Goal: Task Accomplishment & Management: Complete application form

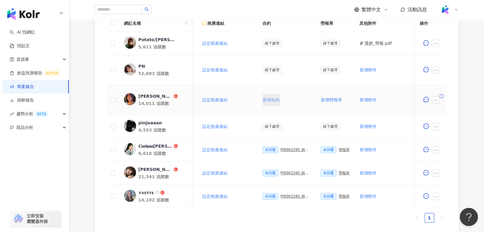
scroll to position [194, 0]
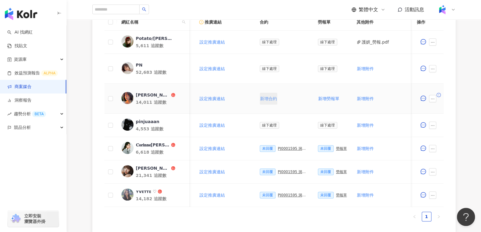
click at [268, 101] on span "新增合約" at bounding box center [268, 98] width 17 height 5
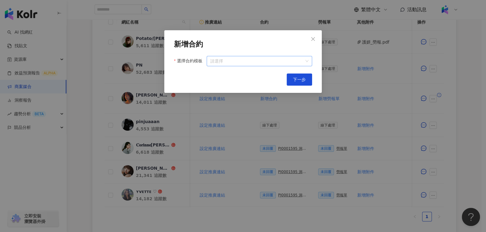
click at [241, 60] on input "選擇合約模板" at bounding box center [259, 61] width 98 height 10
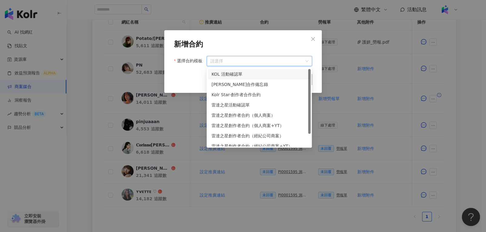
click at [242, 72] on div "KOL 活動確認單" at bounding box center [258, 74] width 95 height 7
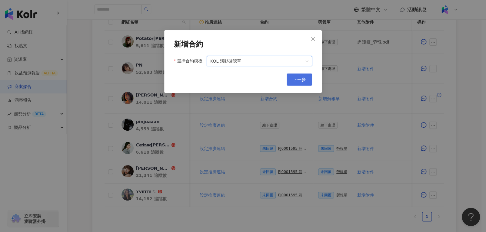
click at [295, 79] on span "下一步" at bounding box center [299, 79] width 13 height 5
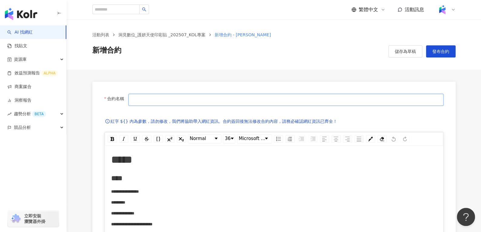
click at [269, 98] on input "合約名稱" at bounding box center [285, 100] width 315 height 12
click at [173, 97] on input "合約名稱" at bounding box center [285, 100] width 315 height 12
type input "**********"
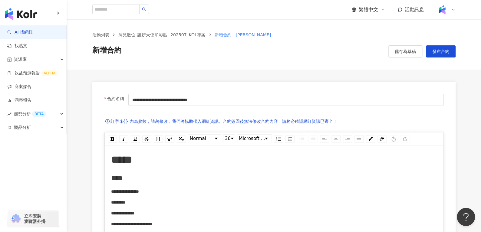
click at [400, 59] on div "活動列表 洞⾒數位_護妍天使印彩貼 _202507_KOL專案 新增合約 - 李昕 新增合約 儲存為草稿 發布合約" at bounding box center [274, 44] width 415 height 50
click at [400, 56] on button "儲存為草稿" at bounding box center [406, 51] width 34 height 12
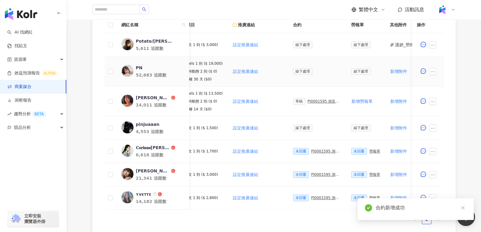
scroll to position [0, 71]
click at [307, 102] on div "PJ0001595 洞⾒數位_護妍天使印彩貼 _202507_KOL專案" at bounding box center [324, 101] width 34 height 4
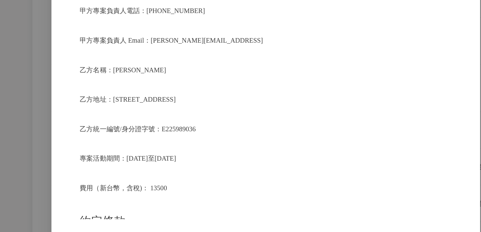
scroll to position [153, 0]
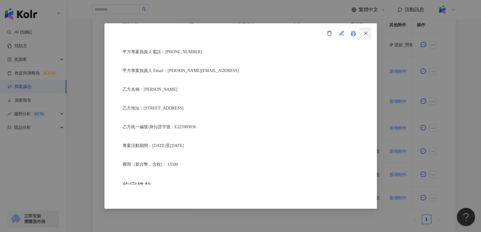
click at [369, 35] on button "button" at bounding box center [366, 34] width 12 height 12
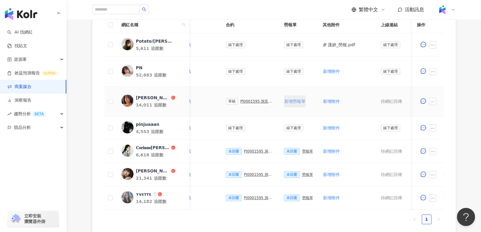
scroll to position [0, 138]
click at [294, 105] on button "新增勞報單" at bounding box center [295, 101] width 22 height 12
drag, startPoint x: 304, startPoint y: 105, endPoint x: 302, endPoint y: 102, distance: 3.5
click at [302, 102] on td "未回覆 勞報單" at bounding box center [298, 102] width 39 height 30
click at [302, 102] on div "勞報單" at bounding box center [307, 101] width 11 height 4
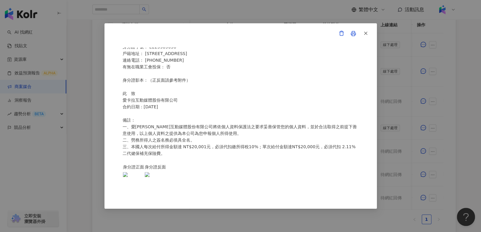
scroll to position [270, 0]
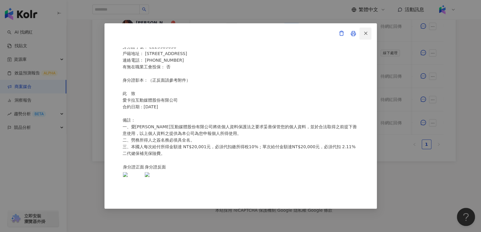
click at [369, 33] on button "button" at bounding box center [366, 34] width 12 height 12
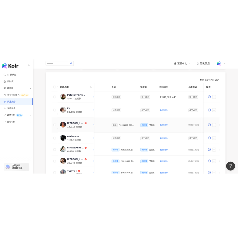
scroll to position [159, 0]
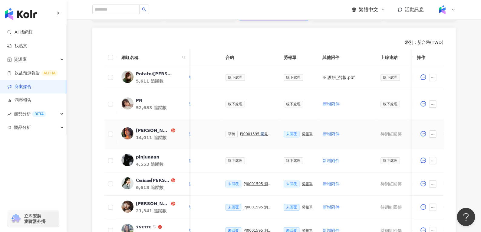
click at [255, 134] on div "PJ0001595 洞⾒數位_護妍天使印彩貼 _202507_KOL專案" at bounding box center [257, 134] width 34 height 4
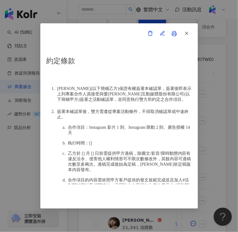
scroll to position [353, 0]
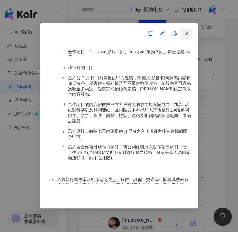
click at [190, 35] on button "button" at bounding box center [186, 34] width 12 height 12
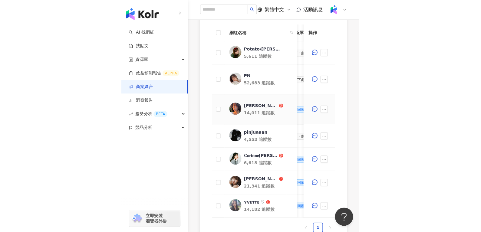
scroll to position [0, 242]
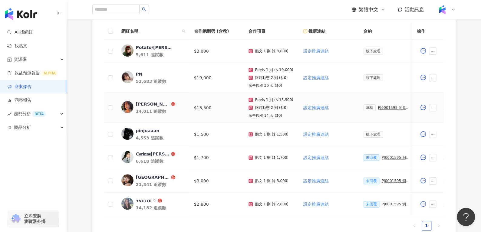
scroll to position [0, 105]
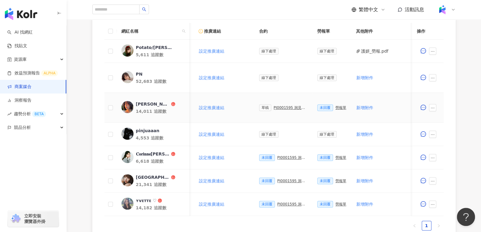
click at [274, 106] on div "PJ0001595 洞⾒數位_護妍天使印彩貼 _202507_KOL專案" at bounding box center [291, 108] width 34 height 4
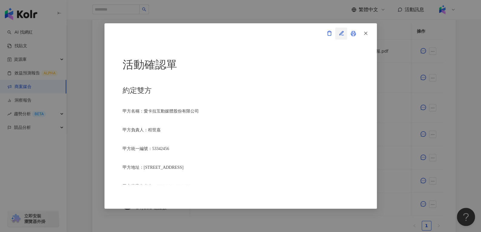
click at [340, 35] on icon "button" at bounding box center [341, 33] width 5 height 5
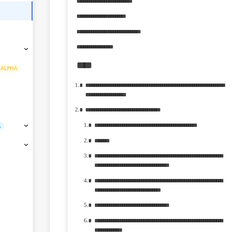
scroll to position [287, 0]
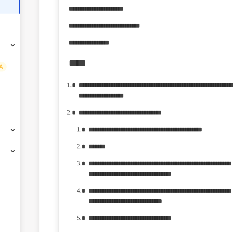
click at [158, 105] on span "**********" at bounding box center [131, 103] width 54 height 4
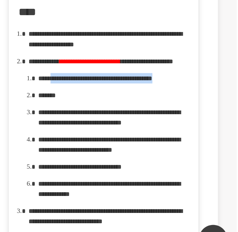
drag, startPoint x: 151, startPoint y: 156, endPoint x: 130, endPoint y: 149, distance: 22.2
click at [130, 117] on div "**********" at bounding box center [158, 113] width 97 height 7
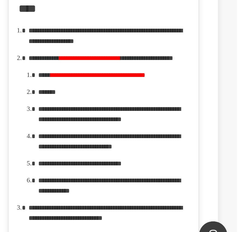
click at [140, 128] on div "*******" at bounding box center [158, 124] width 97 height 7
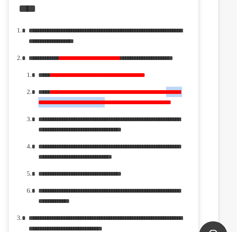
drag, startPoint x: 131, startPoint y: 181, endPoint x: 200, endPoint y: 182, distance: 69.4
click at [200, 133] on span "**********" at bounding box center [155, 127] width 91 height 11
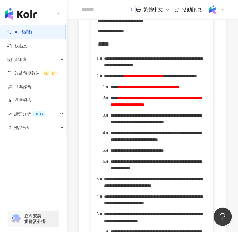
scroll to position [350, 0]
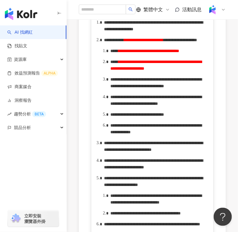
click at [137, 88] on span "**********" at bounding box center [155, 82] width 91 height 11
click at [122, 88] on span "**********" at bounding box center [156, 82] width 93 height 11
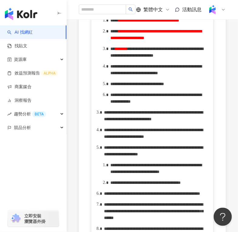
click at [201, 75] on span "**********" at bounding box center [155, 69] width 91 height 11
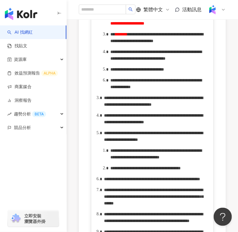
click at [164, 71] on span "**********" at bounding box center [137, 69] width 54 height 4
click at [130, 89] on span "**********" at bounding box center [155, 83] width 91 height 11
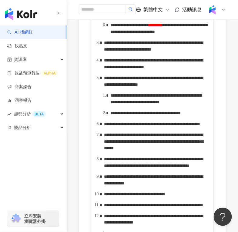
click at [201, 35] on div "**********" at bounding box center [158, 28] width 97 height 13
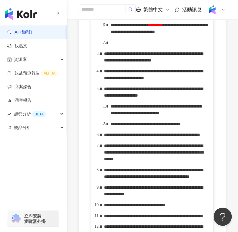
click at [136, 46] on div "rdw-editor" at bounding box center [158, 42] width 97 height 7
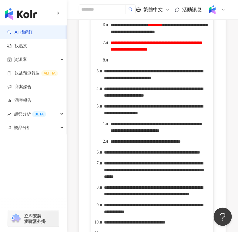
click at [114, 64] on div "rdw-editor" at bounding box center [158, 60] width 97 height 7
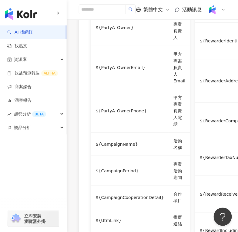
scroll to position [923, 0]
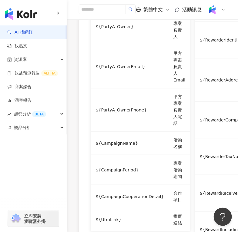
drag, startPoint x: 141, startPoint y: 116, endPoint x: 167, endPoint y: 116, distance: 26.4
drag, startPoint x: 164, startPoint y: 123, endPoint x: 186, endPoint y: 122, distance: 22.1
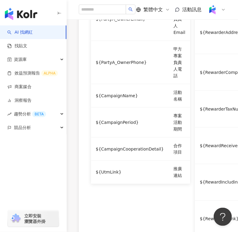
scroll to position [1001, 0]
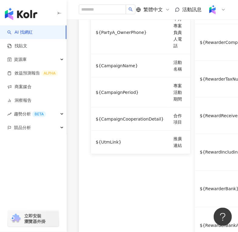
drag, startPoint x: 161, startPoint y: 125, endPoint x: 115, endPoint y: 134, distance: 46.8
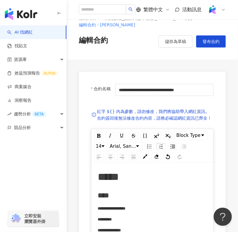
scroll to position [0, 0]
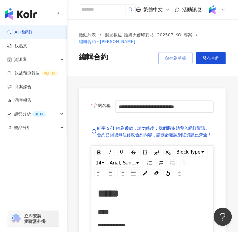
click at [177, 62] on button "儲存為草稿" at bounding box center [175, 58] width 34 height 12
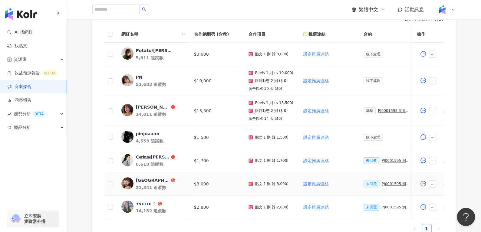
scroll to position [181, 0]
click at [142, 106] on div "[PERSON_NAME]" at bounding box center [153, 108] width 34 height 6
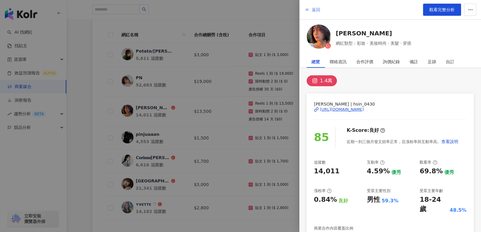
click at [314, 9] on span "返回" at bounding box center [316, 9] width 8 height 5
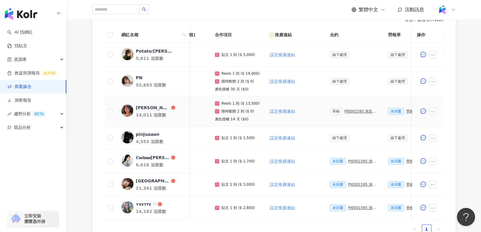
scroll to position [0, 35]
click at [349, 111] on div "PJ0001595 洞⾒數位_護妍天使印彩貼 _202507_KOL專案" at bounding box center [361, 111] width 34 height 4
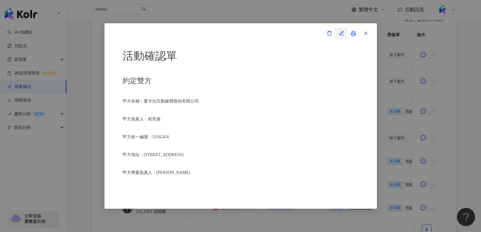
click at [340, 32] on icon "button" at bounding box center [341, 33] width 5 height 5
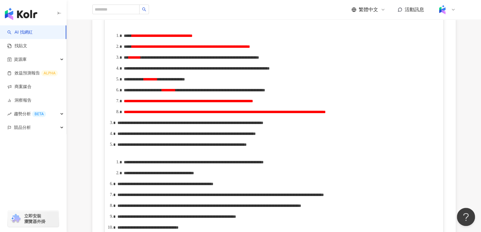
scroll to position [327, 0]
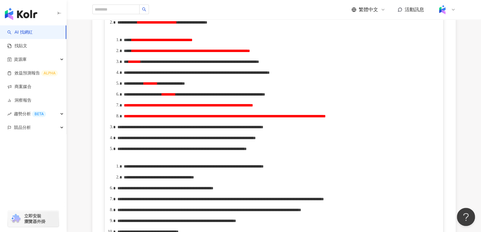
click at [250, 53] on span "**********" at bounding box center [191, 51] width 118 height 4
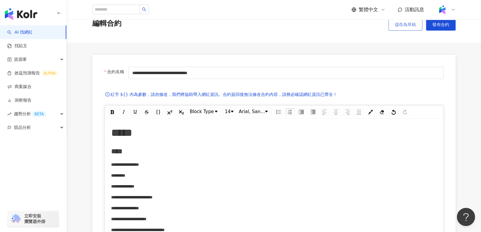
click at [403, 30] on button "儲存為草稿" at bounding box center [406, 24] width 34 height 12
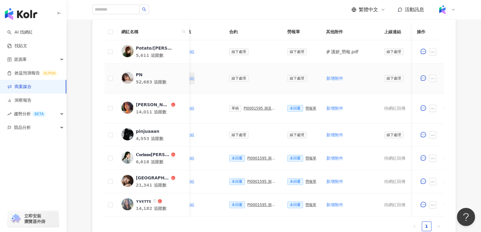
scroll to position [0, 138]
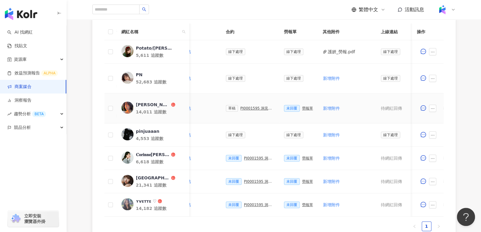
click at [248, 106] on div "PJ0001595 洞⾒數位_護妍天使印彩貼 _202507_KOL專案" at bounding box center [258, 108] width 34 height 4
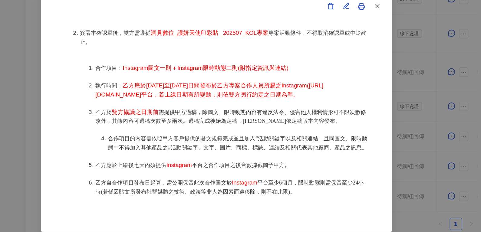
scroll to position [208, 0]
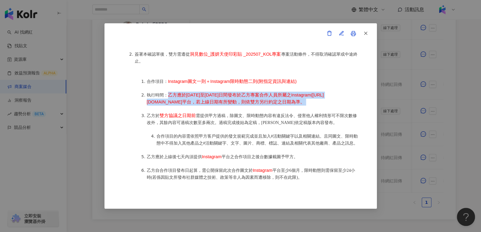
drag, startPoint x: 169, startPoint y: 91, endPoint x: 177, endPoint y: 103, distance: 14.9
click at [177, 103] on li "執行時間： 乙方應於[DATE]至[DATE]日間發布於乙方專案合作人員所屬之Instagram([URL][DOMAIN_NAME]平台，若上線日期有所變動…" at bounding box center [253, 99] width 212 height 14
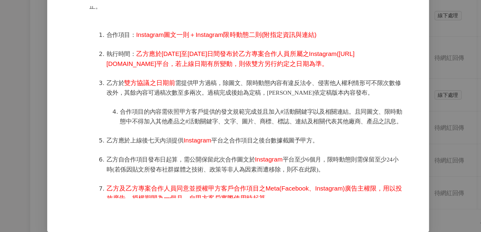
scroll to position [334, 0]
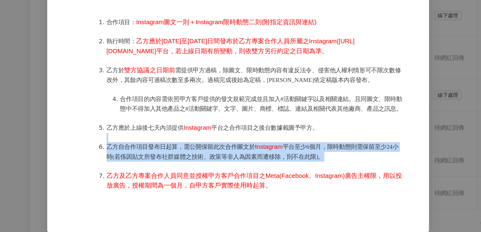
drag, startPoint x: 235, startPoint y: 151, endPoint x: 324, endPoint y: 166, distance: 90.6
click at [324, 166] on ol "合作項目： Instagram圖文一則＋Instagram限時動態二則(附指定資訊與連結) 執行時間： 乙方應於[DATE]至[DATE]日間發布於乙方專案合…" at bounding box center [247, 131] width 224 height 165
click at [324, 159] on li "乙方自合作項目發布日起算，需公開保留此次合作圖文於 Instagram 平台至少6個月，限時動態則需保留至少24小時(若係因貼文所發布社群媒體之技術、政策等非…" at bounding box center [253, 152] width 212 height 14
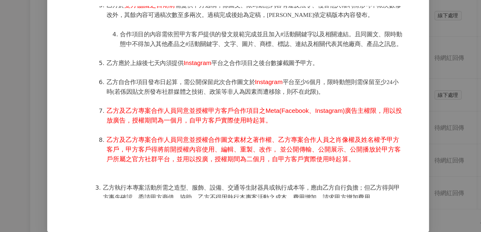
scroll to position [413, 0]
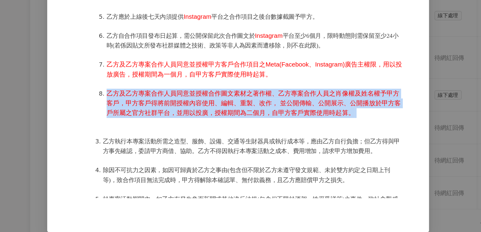
drag, startPoint x: 321, startPoint y: 135, endPoint x: 149, endPoint y: 120, distance: 173.3
click at [149, 120] on li "乙方及乙方專案合作人員同意並授權合作圖文素材之著作權、乙方專案合作人員之肖像權及姓名權予甲方客戶，甲方客戶得將前開授權內容使用、編輯、重製、改作， 並公開傳輸…" at bounding box center [253, 117] width 212 height 21
click at [236, 123] on li "乙方及乙方專案合作人員同意並授權合作圖文素材之著作權、乙方專案合作人員之肖像權及姓名權予甲方客戶，甲方客戶得將前開授權內容使用、編輯、重製、改作， 並公開傳輸…" at bounding box center [253, 117] width 212 height 21
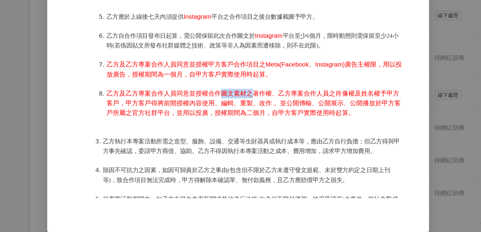
drag, startPoint x: 225, startPoint y: 121, endPoint x: 247, endPoint y: 118, distance: 21.7
click at [247, 118] on span "乙方及乙方專案合作人員同意並授權合作圖文素材之著作權、乙方專案合作人員之肖像權及姓名權予甲方客戶，甲方客戶得將前開授權內容使用、編輯、重製、改作， 並公開傳輸…" at bounding box center [252, 117] width 210 height 19
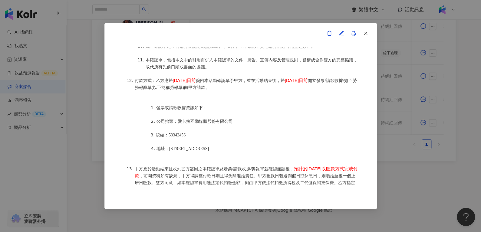
scroll to position [715, 0]
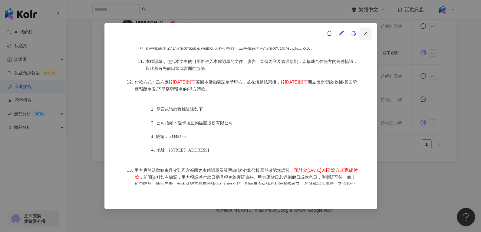
click at [365, 36] on span "button" at bounding box center [365, 33] width 5 height 6
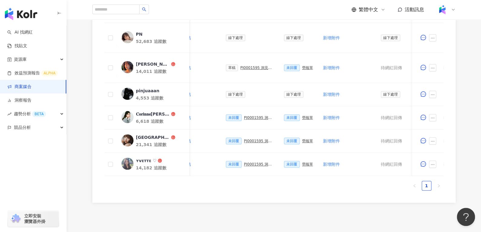
scroll to position [270, 0]
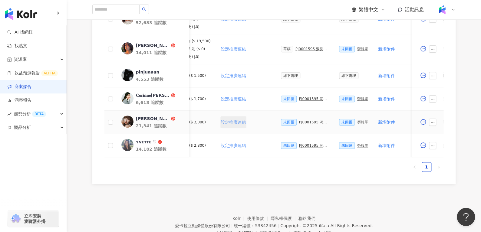
scroll to position [0, 83]
click at [301, 122] on div "PJ0001595 洞⾒數位_護妍天使印彩貼 _202507_KOL專案" at bounding box center [314, 122] width 30 height 4
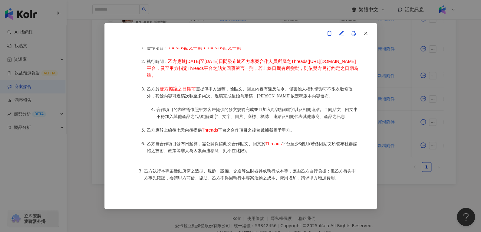
scroll to position [338, 0]
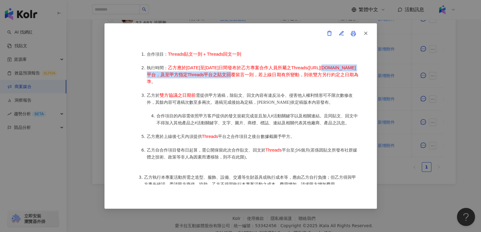
drag, startPoint x: 165, startPoint y: 72, endPoint x: 239, endPoint y: 73, distance: 73.6
click at [239, 73] on span "乙方應於2025年8月25日至2025年9月5日間發布於乙方專案合作人員所屬之Threads(https://www.threads.com/@renny_o…" at bounding box center [253, 74] width 212 height 19
copy span "https://www.threads.com/@renny_o_o"
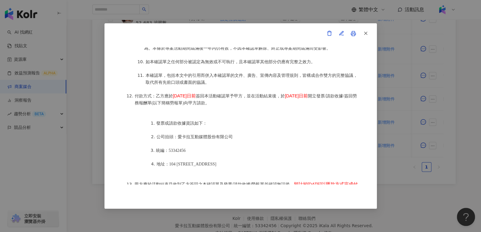
scroll to position [738, 0]
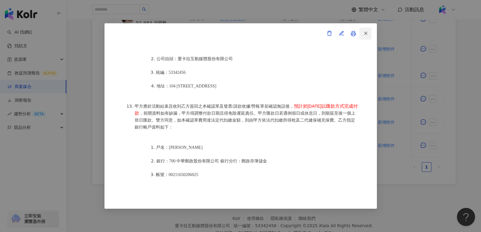
click at [365, 32] on line "button" at bounding box center [365, 33] width 3 height 3
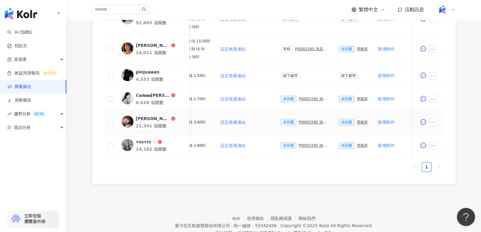
click at [304, 122] on div "PJ0001595 洞⾒數位_護妍天使印彩貼 _202507_KOL專案" at bounding box center [314, 122] width 30 height 4
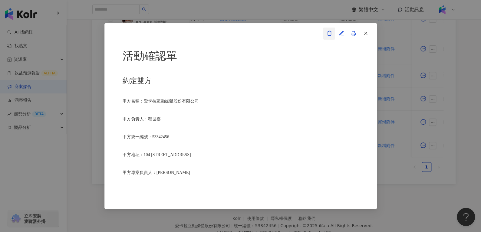
click at [326, 33] on button "button" at bounding box center [329, 34] width 12 height 12
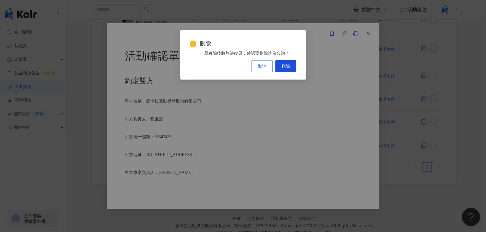
click at [261, 64] on span "取消" at bounding box center [262, 66] width 8 height 5
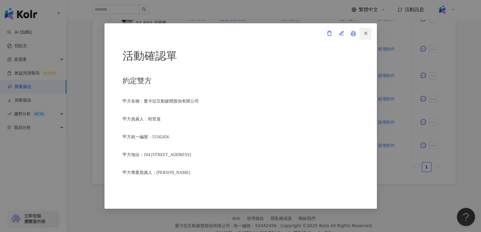
click at [369, 31] on button "button" at bounding box center [366, 34] width 12 height 12
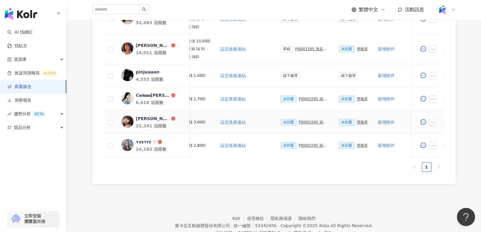
click at [307, 121] on div "PJ0001595 洞⾒數位_護妍天使印彩貼 _202507_KOL專案" at bounding box center [314, 122] width 30 height 4
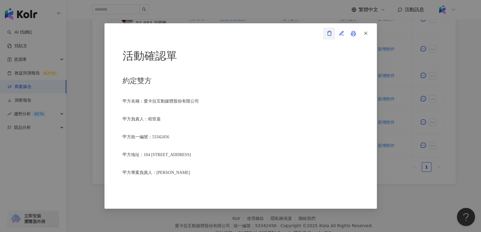
click at [330, 32] on icon "button" at bounding box center [329, 33] width 5 height 5
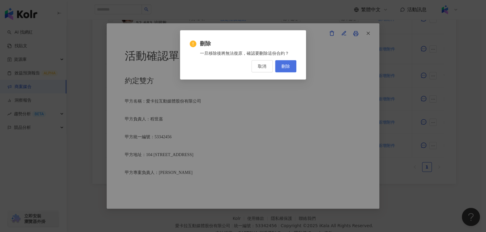
click at [282, 70] on button "刪除" at bounding box center [285, 66] width 21 height 12
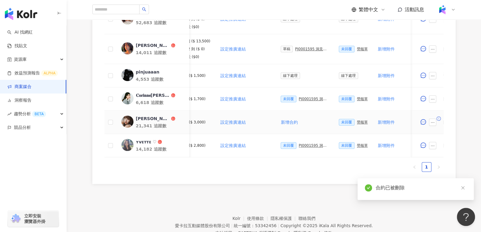
click at [357, 120] on div "勞報單" at bounding box center [362, 122] width 11 height 4
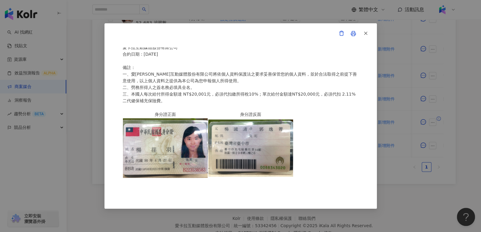
scroll to position [270, 0]
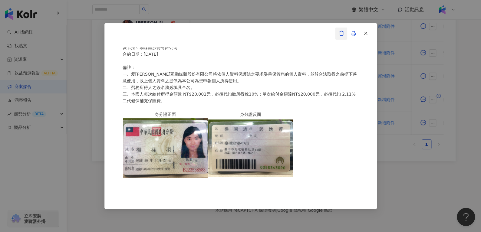
click at [340, 32] on icon "button" at bounding box center [341, 33] width 5 height 5
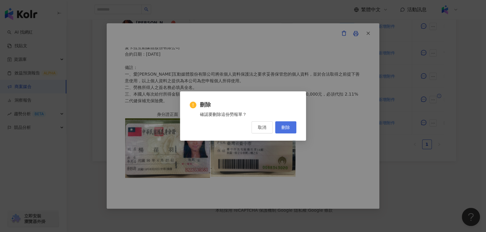
click at [291, 127] on button "刪除" at bounding box center [285, 127] width 21 height 12
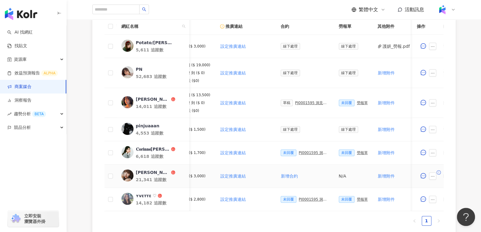
scroll to position [190, 0]
click at [141, 171] on div "[GEOGRAPHIC_DATA]" at bounding box center [153, 172] width 34 height 6
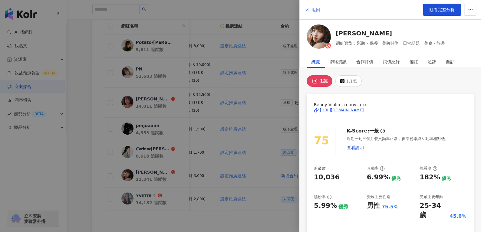
click at [310, 7] on button "返回" at bounding box center [312, 10] width 16 height 12
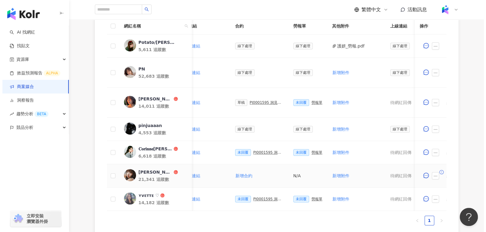
scroll to position [0, 136]
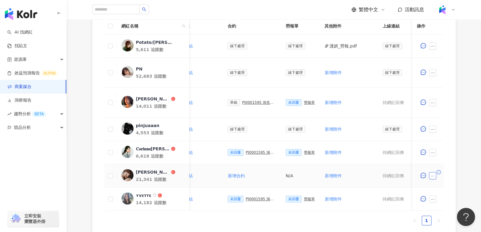
click at [430, 177] on button "button" at bounding box center [432, 175] width 7 height 7
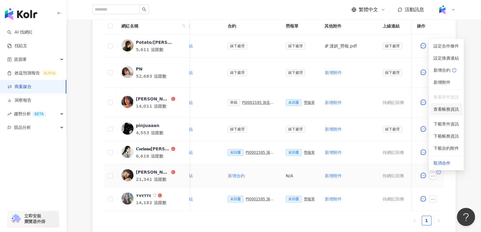
click at [447, 108] on span "查看帳務資訊" at bounding box center [446, 109] width 25 height 7
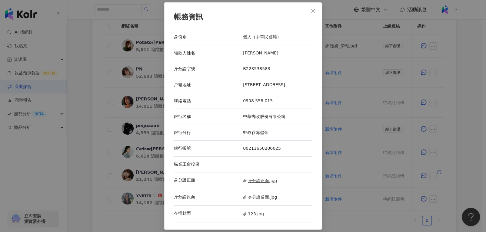
click at [252, 184] on span "身分證正面.jpg" at bounding box center [260, 181] width 34 height 7
click at [258, 205] on div "身分證反面 身分證反面.jpg" at bounding box center [243, 197] width 138 height 17
click at [257, 201] on span "身分證反面.jpg" at bounding box center [260, 197] width 34 height 7
click at [246, 216] on span "123.jpg" at bounding box center [253, 214] width 21 height 7
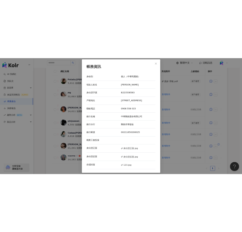
scroll to position [1, 0]
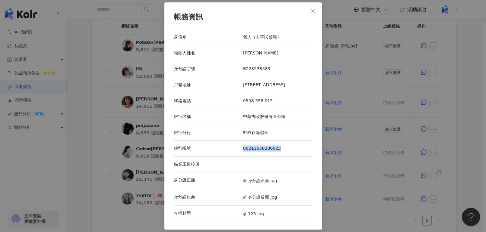
drag, startPoint x: 277, startPoint y: 151, endPoint x: 235, endPoint y: 155, distance: 42.0
click at [235, 155] on div "銀行帳號 00211650206025" at bounding box center [243, 149] width 138 height 16
copy div "銀行帳號 00211650206025"
drag, startPoint x: 240, startPoint y: 51, endPoint x: 255, endPoint y: 52, distance: 14.5
click at [255, 52] on div "領款人姓名 楊荏羽" at bounding box center [243, 53] width 138 height 16
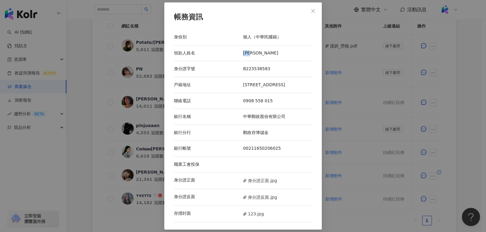
copy div "領款人姓名 楊荏羽"
drag, startPoint x: 280, startPoint y: 88, endPoint x: 238, endPoint y: 83, distance: 42.1
click at [238, 83] on div "戶籍地址 臺中市北屯區舊社里14鄰敦富一街208號三樓之六" at bounding box center [243, 85] width 138 height 16
copy div "戶籍地址 臺中市北屯區舊社里14鄰敦富一街208號三樓之六"
drag, startPoint x: 241, startPoint y: 68, endPoint x: 271, endPoint y: 66, distance: 29.8
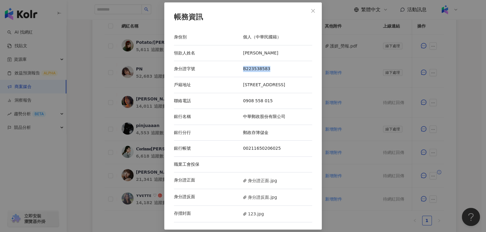
click at [271, 66] on div "身分證字號 B223538583" at bounding box center [243, 69] width 138 height 16
copy div "身分證字號 B223538583"
drag, startPoint x: 239, startPoint y: 50, endPoint x: 261, endPoint y: 53, distance: 22.0
click at [261, 53] on div "領款人姓名 楊荏羽" at bounding box center [243, 53] width 138 height 16
copy div "領款人姓名 楊荏羽"
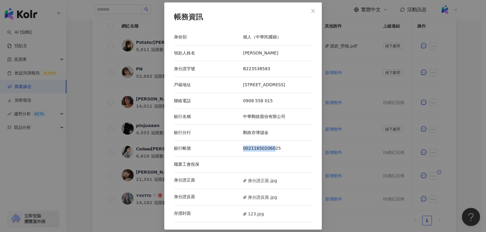
drag, startPoint x: 236, startPoint y: 151, endPoint x: 270, endPoint y: 151, distance: 33.6
click at [270, 151] on div "銀行帳號 00211650206025" at bounding box center [243, 149] width 138 height 16
drag, startPoint x: 240, startPoint y: 118, endPoint x: 257, endPoint y: 121, distance: 16.9
click at [257, 121] on div "銀行名稱 中華郵政股份有限公司" at bounding box center [243, 117] width 138 height 16
copy div "銀行名稱 中華郵政"
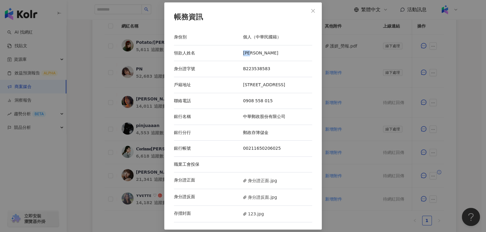
drag, startPoint x: 239, startPoint y: 50, endPoint x: 258, endPoint y: 48, distance: 18.9
click at [258, 48] on div "領款人姓名 楊荏羽" at bounding box center [243, 53] width 138 height 16
copy div "領款人姓名 楊荏羽"
drag, startPoint x: 237, startPoint y: 65, endPoint x: 275, endPoint y: 68, distance: 38.4
click at [275, 68] on div "身分證字號 B223538583" at bounding box center [243, 69] width 138 height 16
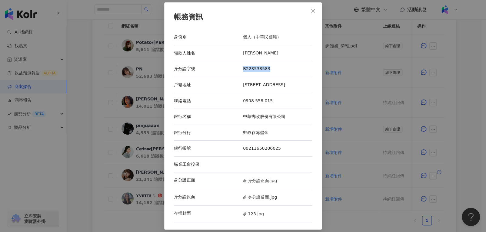
copy div "身分證字號 B223538583"
drag, startPoint x: 239, startPoint y: 81, endPoint x: 273, endPoint y: 88, distance: 34.8
click at [273, 88] on div "戶籍地址 臺中市北屯區舊社里14鄰敦富一街208號三樓之六" at bounding box center [243, 85] width 138 height 16
copy div "戶籍地址 臺中市北屯區舊社里14鄰敦富一街208號三樓之六"
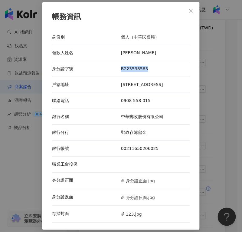
scroll to position [0, 0]
drag, startPoint x: 119, startPoint y: 104, endPoint x: 151, endPoint y: 105, distance: 32.2
click at [151, 104] on div "0908 558 015" at bounding box center [155, 101] width 69 height 6
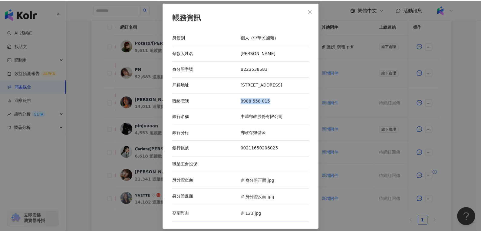
scroll to position [1, 0]
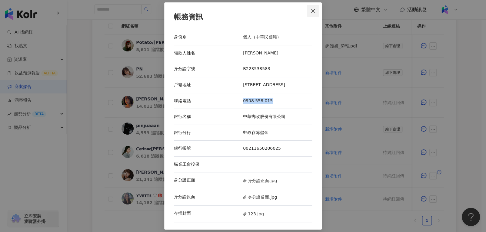
click at [315, 8] on span "Close" at bounding box center [313, 10] width 12 height 5
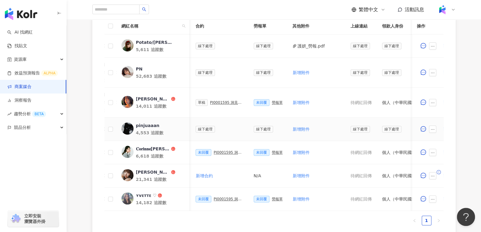
scroll to position [0, 167]
click at [272, 99] on div "未回覆 勞報單" at bounding box center [269, 102] width 29 height 7
click at [274, 101] on div "勞報單" at bounding box center [279, 103] width 11 height 4
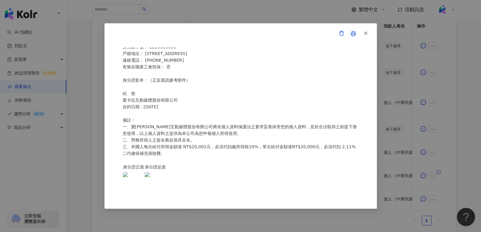
scroll to position [0, 0]
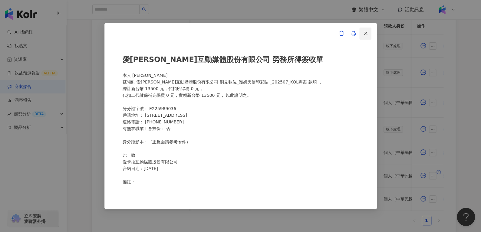
click at [365, 32] on icon "button" at bounding box center [365, 33] width 5 height 5
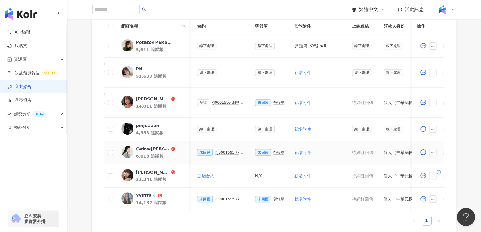
click at [274, 153] on div "勞報單" at bounding box center [279, 153] width 11 height 4
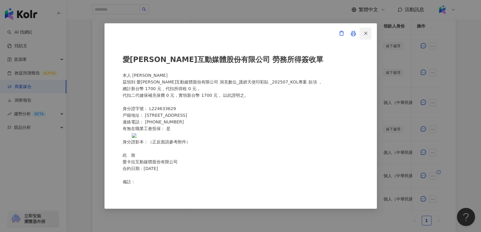
click at [369, 30] on button "button" at bounding box center [366, 34] width 12 height 12
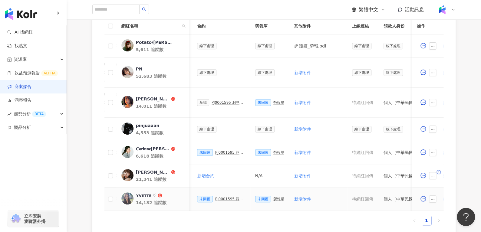
click at [274, 198] on div "勞報單" at bounding box center [279, 199] width 11 height 4
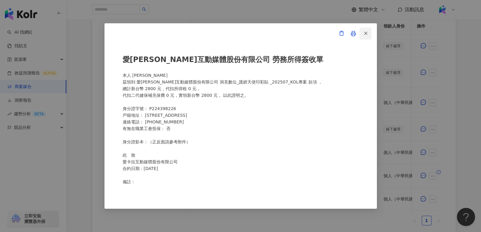
click at [369, 35] on button "button" at bounding box center [366, 34] width 12 height 12
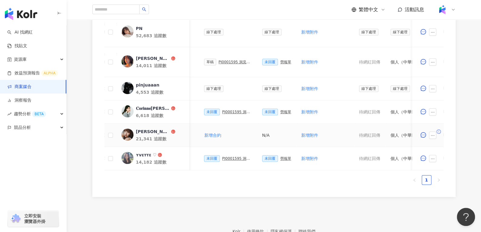
scroll to position [231, 0]
